Goal: Task Accomplishment & Management: Use online tool/utility

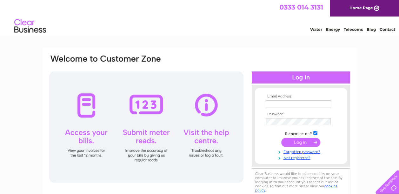
type input "[EMAIL_ADDRESS][DOMAIN_NAME]"
click at [295, 140] on input "submit" at bounding box center [301, 142] width 39 height 9
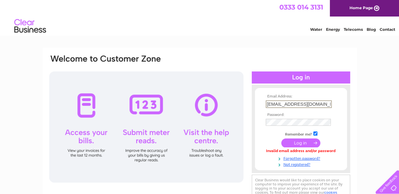
click at [304, 103] on input "[EMAIL_ADDRESS][DOMAIN_NAME]" at bounding box center [299, 104] width 66 height 8
click at [291, 142] on input "submit" at bounding box center [301, 142] width 39 height 9
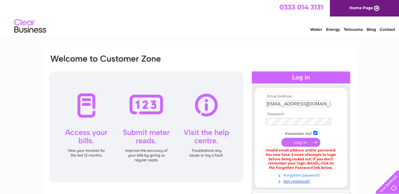
click at [299, 175] on link "Forgotten password?" at bounding box center [302, 175] width 72 height 6
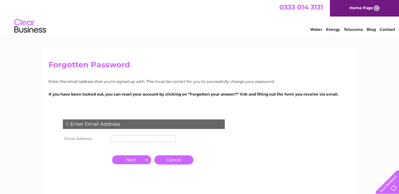
click at [130, 137] on input "text" at bounding box center [143, 138] width 65 height 7
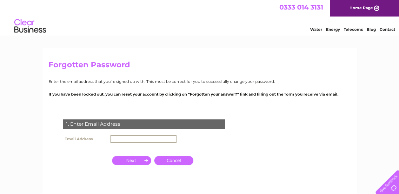
click at [146, 140] on input "text" at bounding box center [144, 139] width 66 height 8
type input "enquiries@bathroomworldscotland.com"
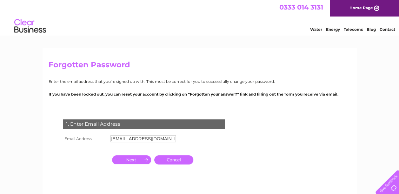
click at [137, 160] on input "button" at bounding box center [131, 159] width 39 height 9
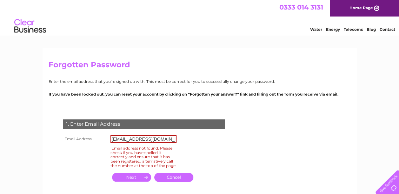
click at [144, 182] on input "button" at bounding box center [131, 177] width 39 height 9
click at [164, 182] on link "Cancel" at bounding box center [173, 177] width 39 height 9
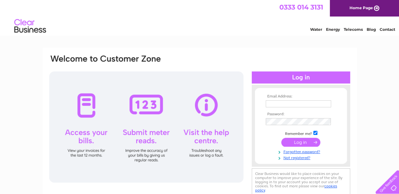
type input "[EMAIL_ADDRESS][DOMAIN_NAME]"
click at [289, 143] on input "submit" at bounding box center [301, 142] width 39 height 9
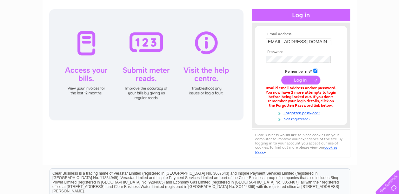
scroll to position [64, 0]
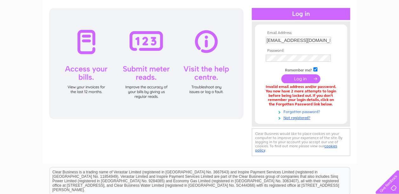
click at [298, 112] on link "Forgotten password?" at bounding box center [302, 111] width 72 height 6
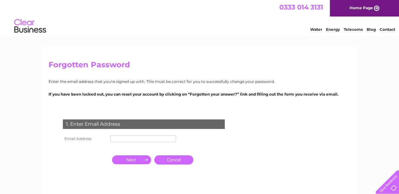
drag, startPoint x: 120, startPoint y: 137, endPoint x: 139, endPoint y: 139, distance: 18.5
click at [121, 137] on input "text" at bounding box center [143, 138] width 65 height 7
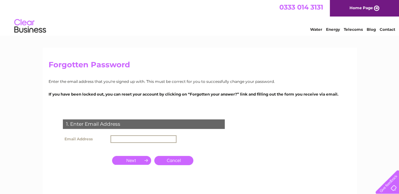
type input "[EMAIL_ADDRESS][DOMAIN_NAME]"
click at [135, 163] on input "button" at bounding box center [131, 160] width 39 height 9
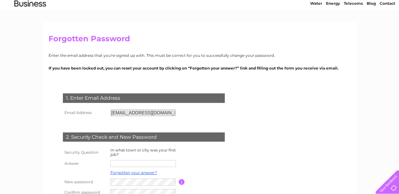
scroll to position [95, 0]
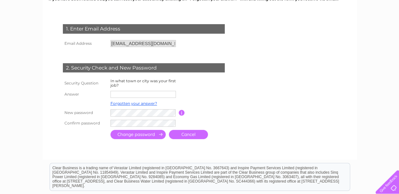
click at [134, 92] on input "text" at bounding box center [143, 94] width 65 height 7
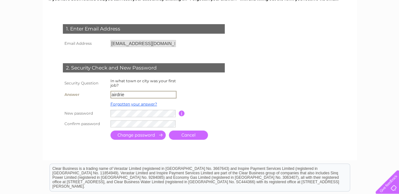
type input "airdrie"
click at [133, 93] on input "airdrie" at bounding box center [144, 95] width 66 height 8
click at [86, 113] on tr "New password Password must be at least 6 characters long" at bounding box center [151, 113] width 180 height 10
click at [139, 132] on input "submit" at bounding box center [138, 135] width 55 height 9
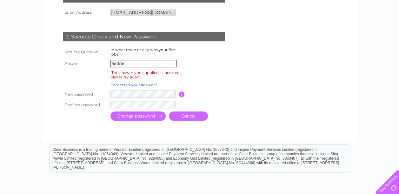
scroll to position [127, 0]
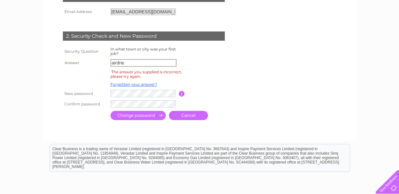
drag, startPoint x: 119, startPoint y: 63, endPoint x: 83, endPoint y: 58, distance: 36.5
click at [84, 58] on tr "Answer airdrie" at bounding box center [151, 63] width 180 height 11
type input "coatbridge"
click at [134, 116] on input "submit" at bounding box center [138, 115] width 55 height 9
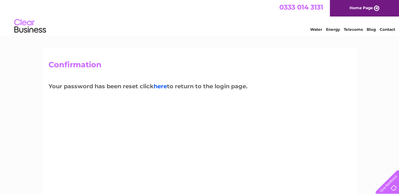
click at [160, 86] on link "here" at bounding box center [160, 86] width 13 height 7
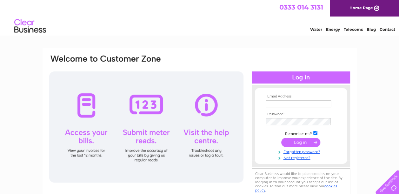
type input "[EMAIL_ADDRESS][DOMAIN_NAME]"
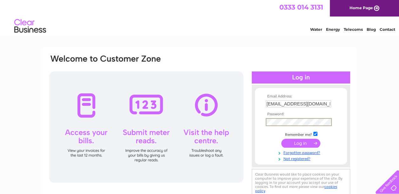
click at [243, 119] on div "Email Address: bathroomworld1@hotmail.co.uk Password:" at bounding box center [200, 126] width 303 height 144
click at [297, 143] on input "submit" at bounding box center [301, 142] width 39 height 9
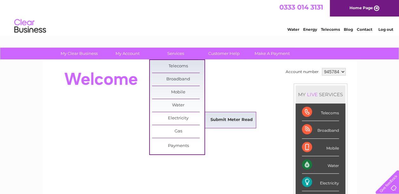
click at [210, 119] on link "Submit Meter Read" at bounding box center [232, 120] width 52 height 13
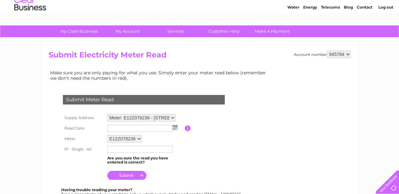
scroll to position [32, 0]
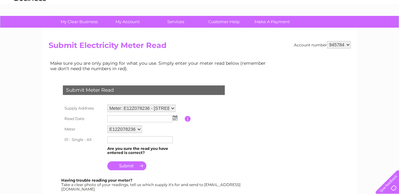
click at [176, 119] on img at bounding box center [175, 117] width 5 height 5
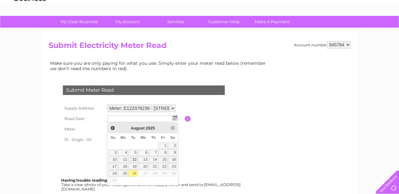
click at [133, 158] on link "12" at bounding box center [133, 160] width 9 height 6
type input "[DATE]"
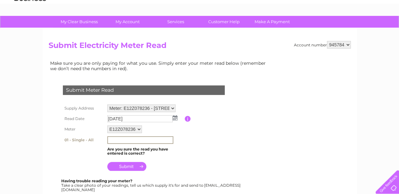
drag, startPoint x: 121, startPoint y: 140, endPoint x: 109, endPoint y: 120, distance: 23.1
click at [121, 140] on input "text" at bounding box center [140, 140] width 66 height 8
type input "47623"
click at [127, 168] on input "submit" at bounding box center [126, 166] width 39 height 9
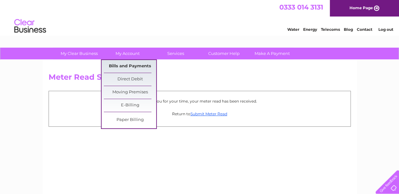
click at [123, 65] on link "Bills and Payments" at bounding box center [130, 66] width 52 height 13
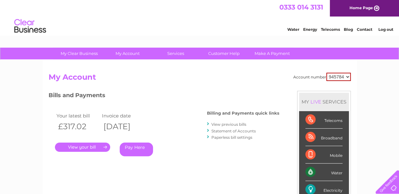
scroll to position [32, 0]
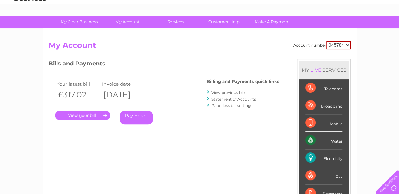
click at [97, 115] on link "." at bounding box center [82, 115] width 55 height 9
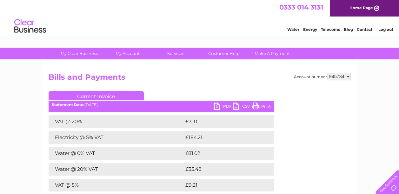
scroll to position [32, 0]
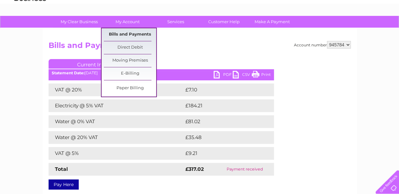
click at [126, 33] on link "Bills and Payments" at bounding box center [130, 34] width 52 height 13
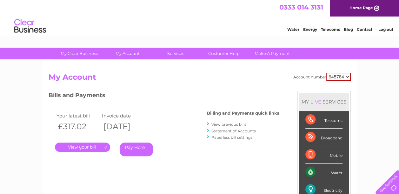
click at [231, 124] on link "View previous bills" at bounding box center [229, 124] width 35 height 5
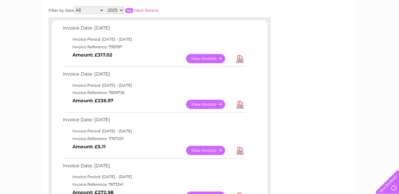
scroll to position [127, 0]
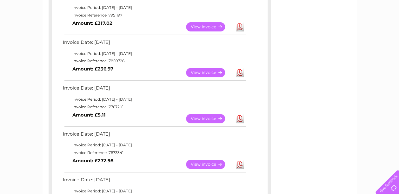
click at [212, 119] on link "View" at bounding box center [209, 118] width 47 height 9
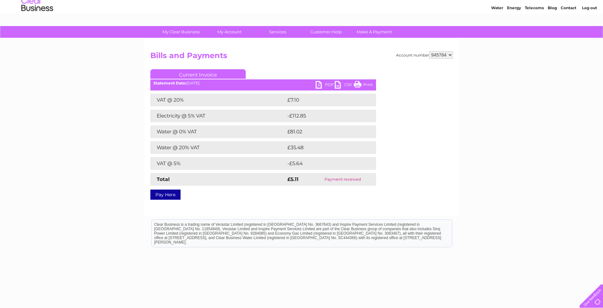
scroll to position [32, 0]
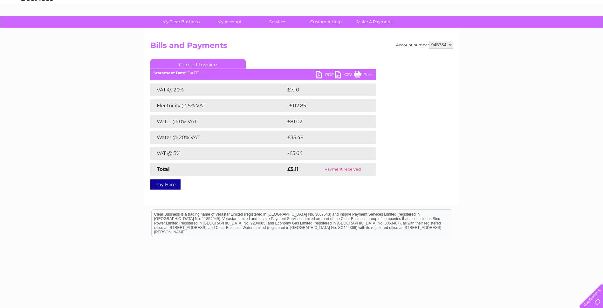
click at [322, 74] on link "PDF" at bounding box center [325, 75] width 19 height 9
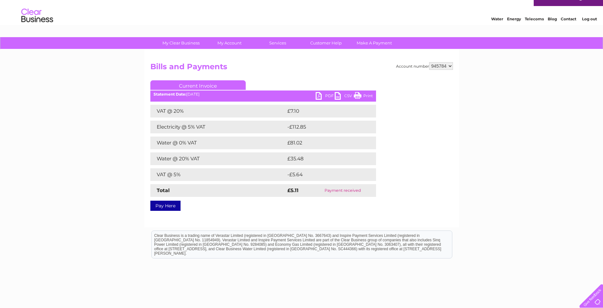
scroll to position [0, 0]
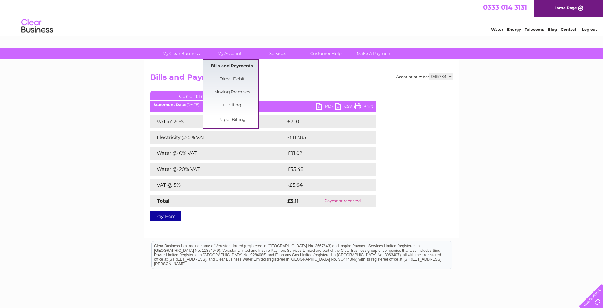
drag, startPoint x: 230, startPoint y: 64, endPoint x: 298, endPoint y: 107, distance: 80.8
click at [230, 64] on link "Bills and Payments" at bounding box center [232, 66] width 52 height 13
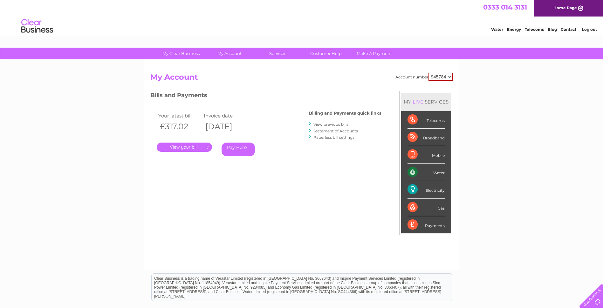
click at [336, 124] on link "View previous bills" at bounding box center [330, 124] width 35 height 5
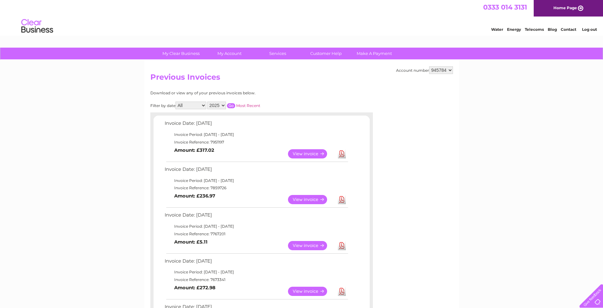
click at [342, 200] on link "Download" at bounding box center [342, 199] width 8 height 9
click at [344, 157] on link "Download" at bounding box center [342, 153] width 8 height 9
